Goal: Transaction & Acquisition: Purchase product/service

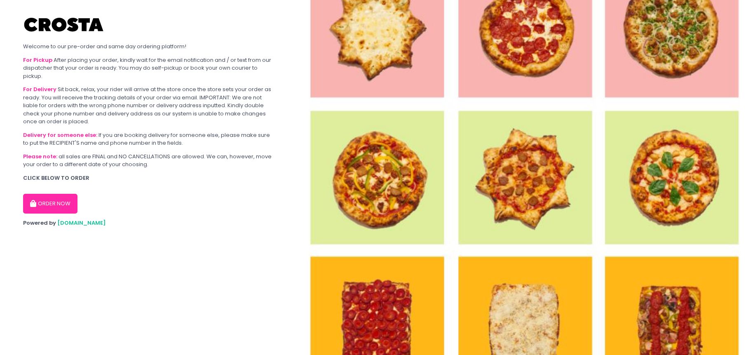
click at [52, 204] on button "ORDER NOW" at bounding box center [50, 204] width 54 height 20
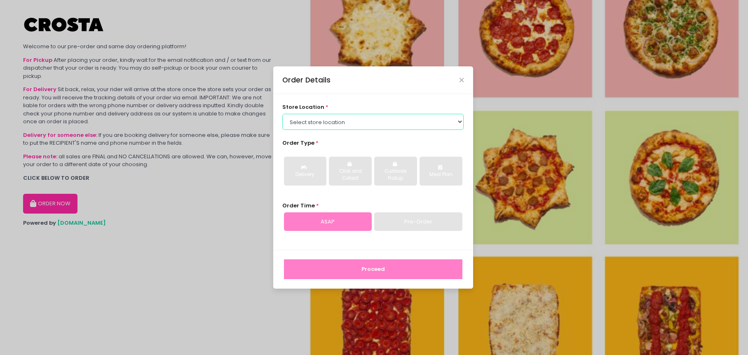
click at [461, 125] on select "Select store location Crosta Pizza - [PERSON_NAME] Crosta Pizza - [GEOGRAPHIC_D…" at bounding box center [372, 122] width 181 height 16
select select "5fabb2e53664a8677beaeb89"
click at [282, 114] on select "Select store location Crosta Pizza - [PERSON_NAME] Crosta Pizza - [GEOGRAPHIC_D…" at bounding box center [372, 122] width 181 height 16
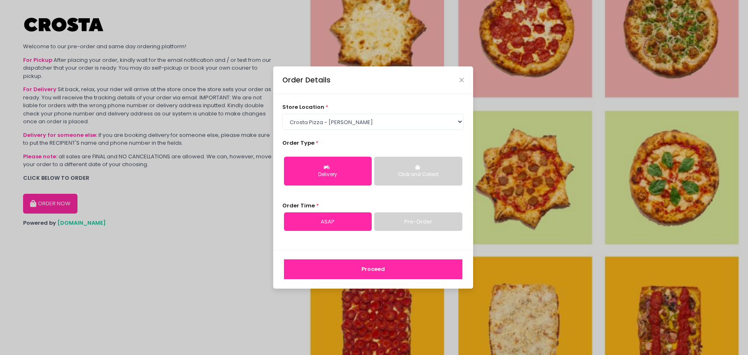
click at [327, 174] on div "Delivery" at bounding box center [328, 174] width 76 height 7
click at [365, 277] on button "Proceed" at bounding box center [373, 269] width 178 height 20
